Goal: Transaction & Acquisition: Purchase product/service

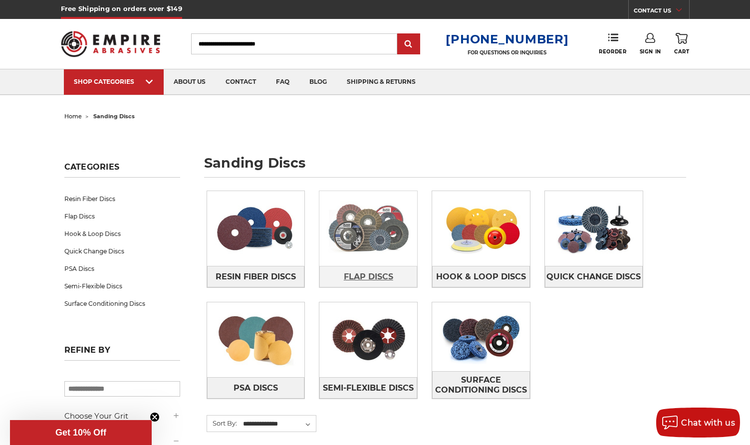
click at [371, 278] on span "Flap Discs" at bounding box center [368, 276] width 49 height 17
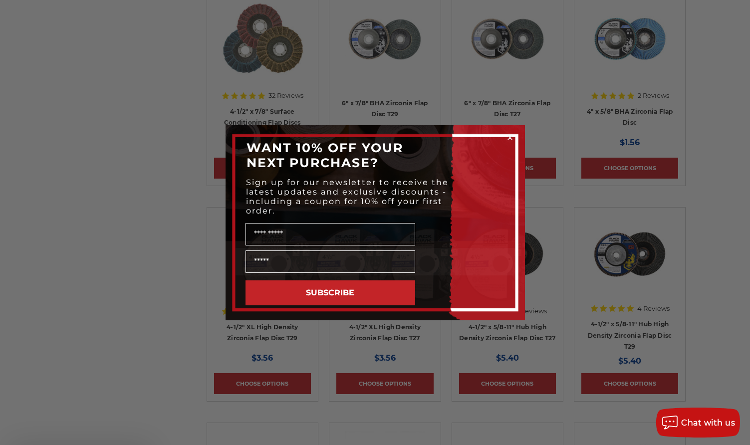
scroll to position [451, 0]
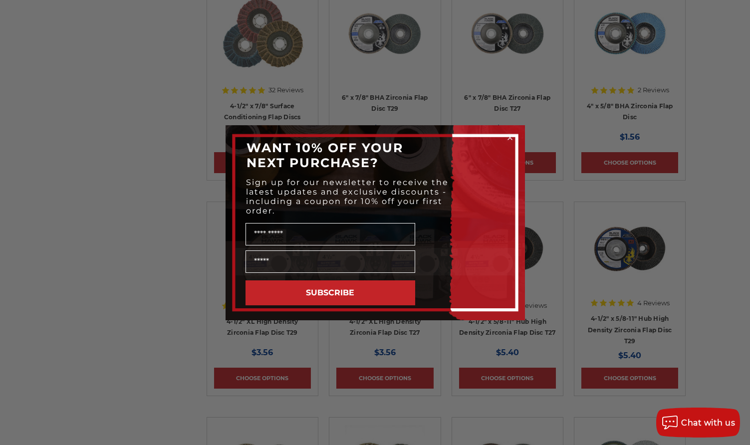
click at [509, 137] on icon "Close dialog" at bounding box center [510, 138] width 4 height 4
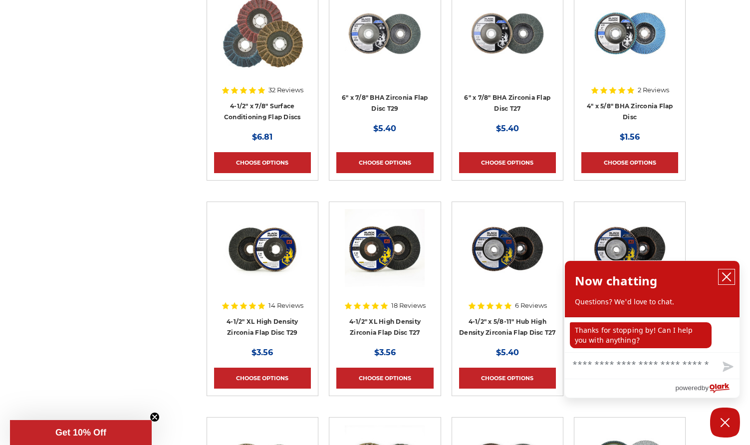
click at [726, 276] on icon "close chatbox" at bounding box center [726, 277] width 8 height 8
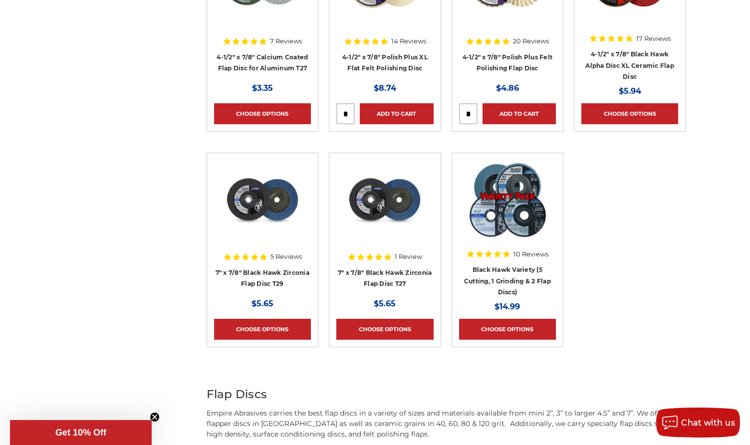
scroll to position [1073, 0]
